Goal: Navigation & Orientation: Find specific page/section

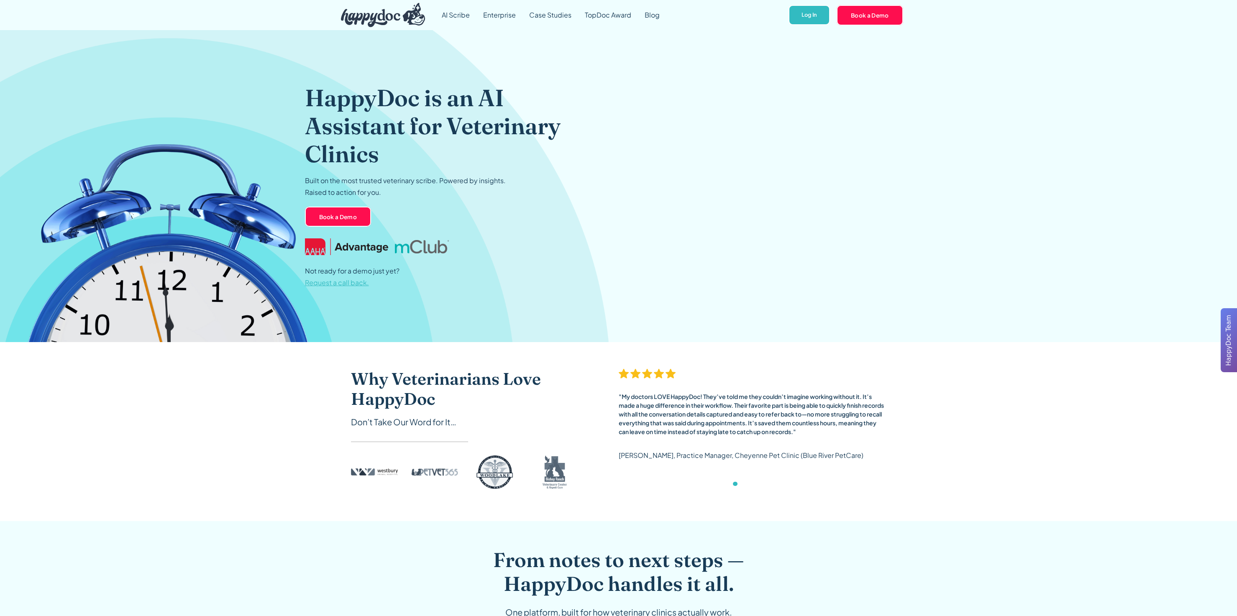
click at [775, 187] on div "HappyDoc is an AI Assistant for Veterinary Clinics Built on the most trusted ve…" at bounding box center [618, 186] width 627 height 312
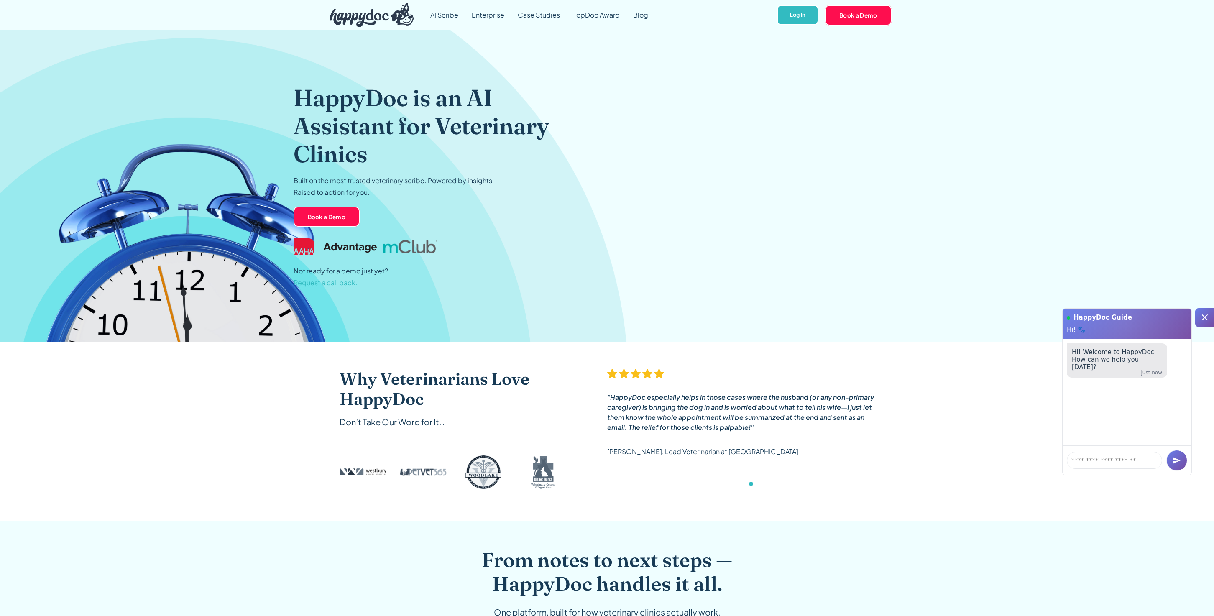
click at [802, 258] on div "HappyDoc is an AI Assistant for Veterinary Clinics Built on the most trusted ve…" at bounding box center [607, 186] width 627 height 312
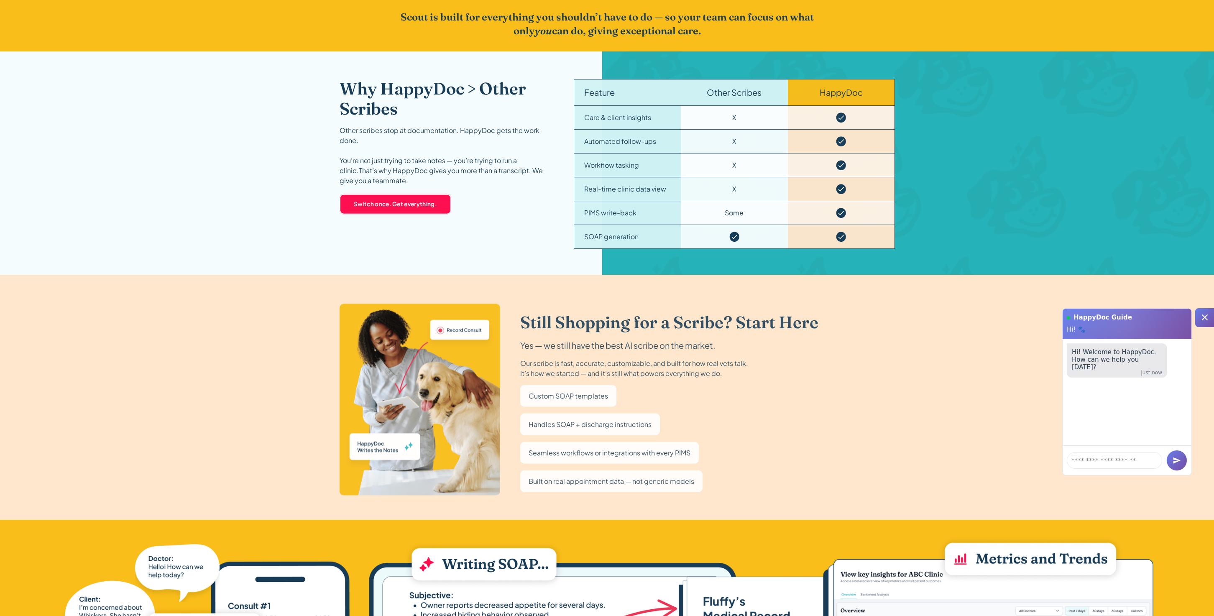
scroll to position [1250, 0]
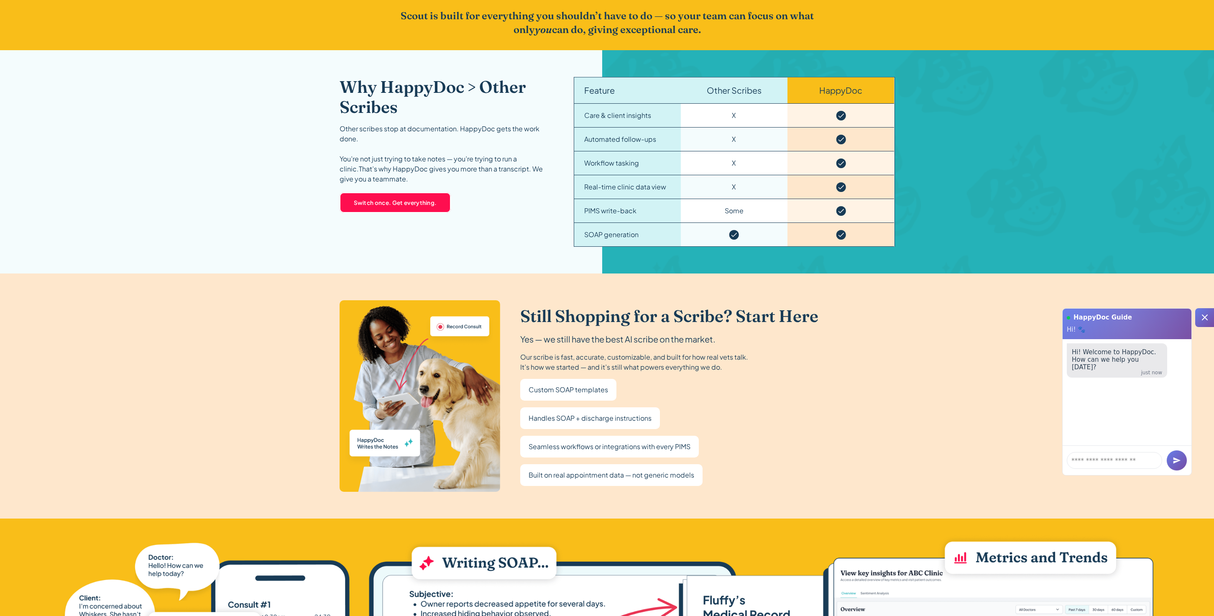
click at [1207, 318] on icon at bounding box center [1205, 317] width 10 height 10
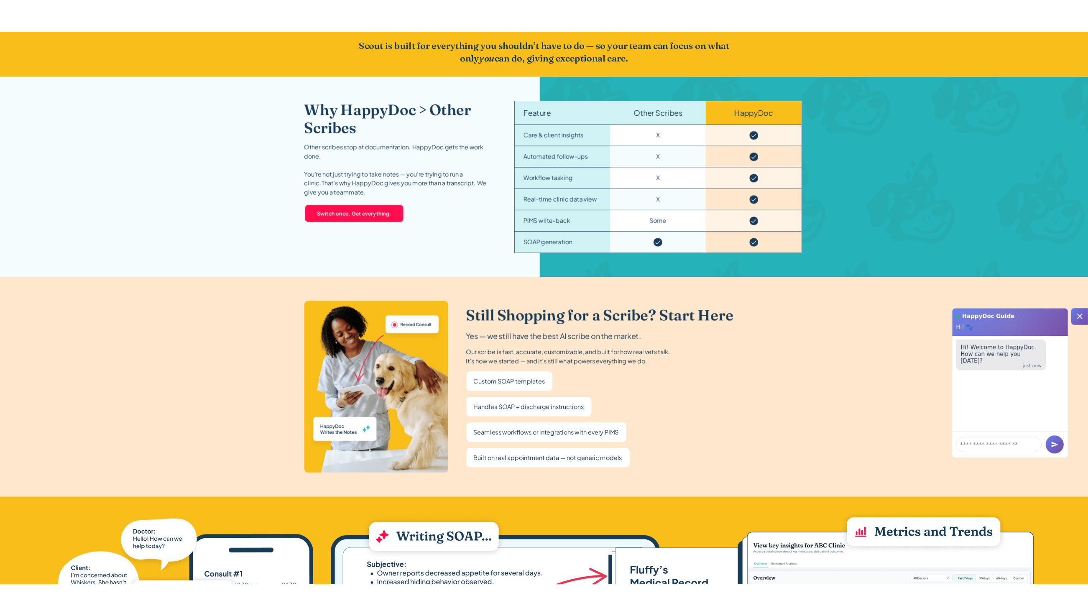
scroll to position [0, 0]
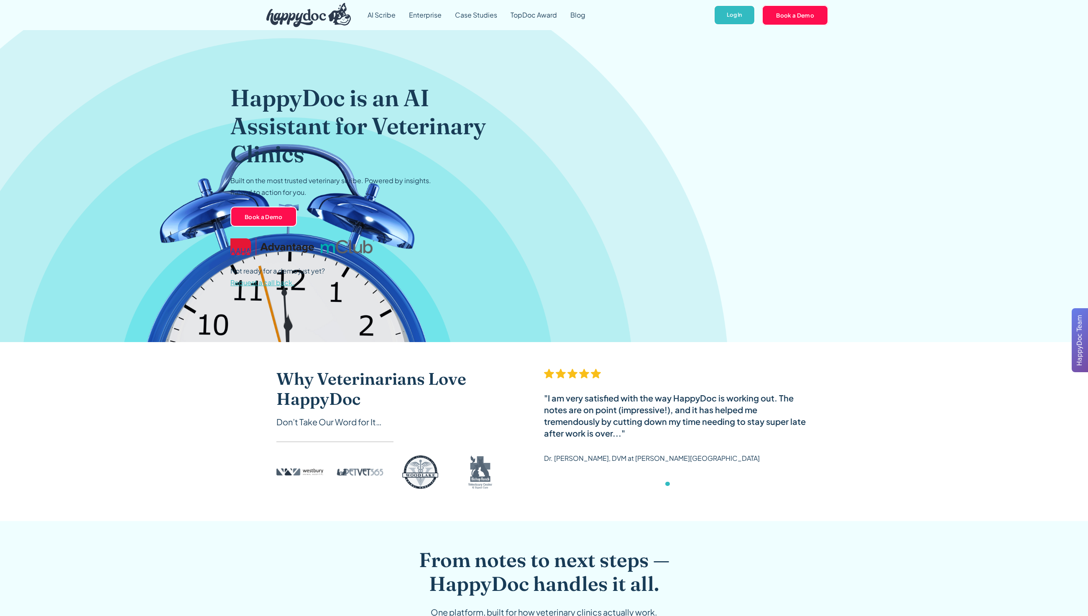
click at [860, 280] on header "HappyDoc is an AI Assistant for Veterinary Clinics Built on the most trusted ve…" at bounding box center [544, 186] width 1088 height 312
click at [963, 274] on header "HappyDoc is an AI Assistant for Veterinary Clinics Built on the most trusted ve…" at bounding box center [544, 186] width 1088 height 312
click at [840, 252] on div "HappyDoc is an AI Assistant for Veterinary Clinics Built on the most trusted ve…" at bounding box center [543, 186] width 627 height 312
click at [821, 237] on div "HappyDoc is an AI Assistant for Veterinary Clinics Built on the most trusted ve…" at bounding box center [543, 186] width 627 height 312
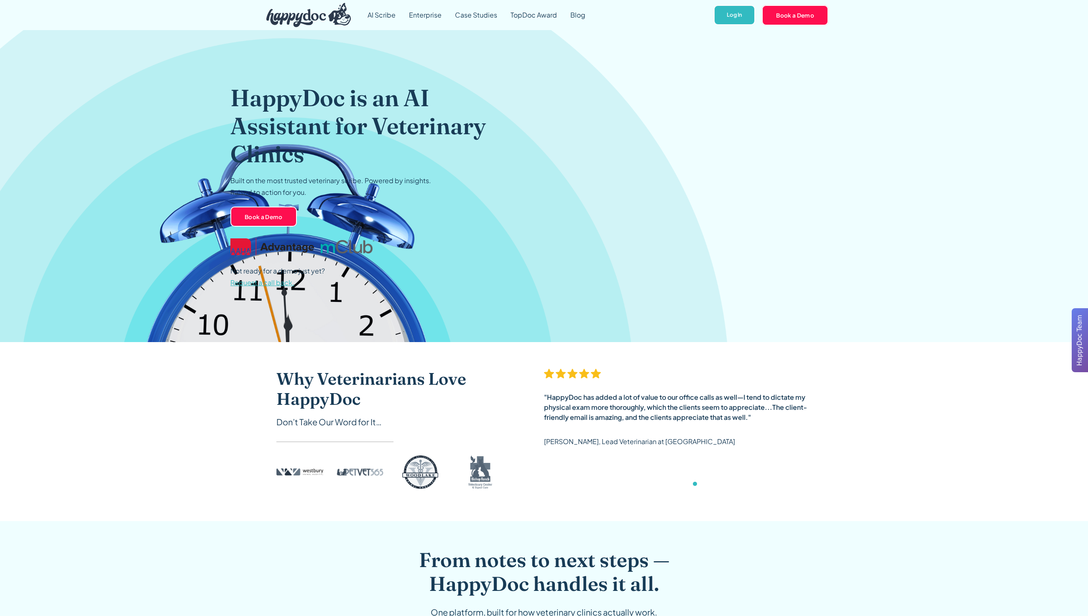
click at [927, 402] on div "Why Veterinarians Love HappyDoc Don’t Take Our Word for It… "My doctors LOVE Ha…" at bounding box center [544, 431] width 1088 height 179
click at [387, 15] on link "AI Scribe" at bounding box center [381, 15] width 41 height 30
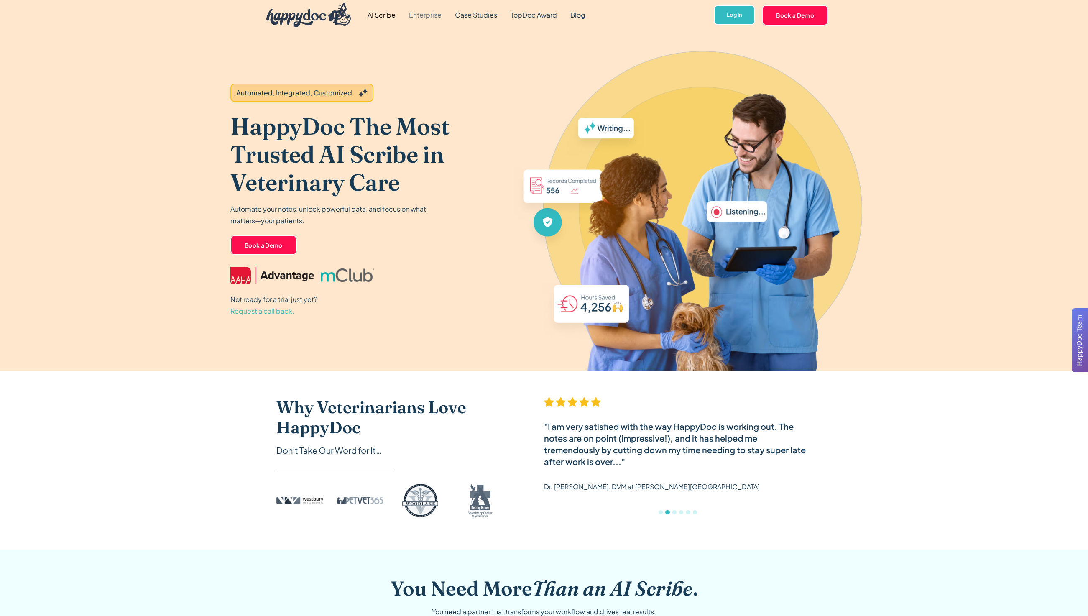
click at [419, 13] on link "Enterprise" at bounding box center [425, 15] width 46 height 30
